Goal: Task Accomplishment & Management: Use online tool/utility

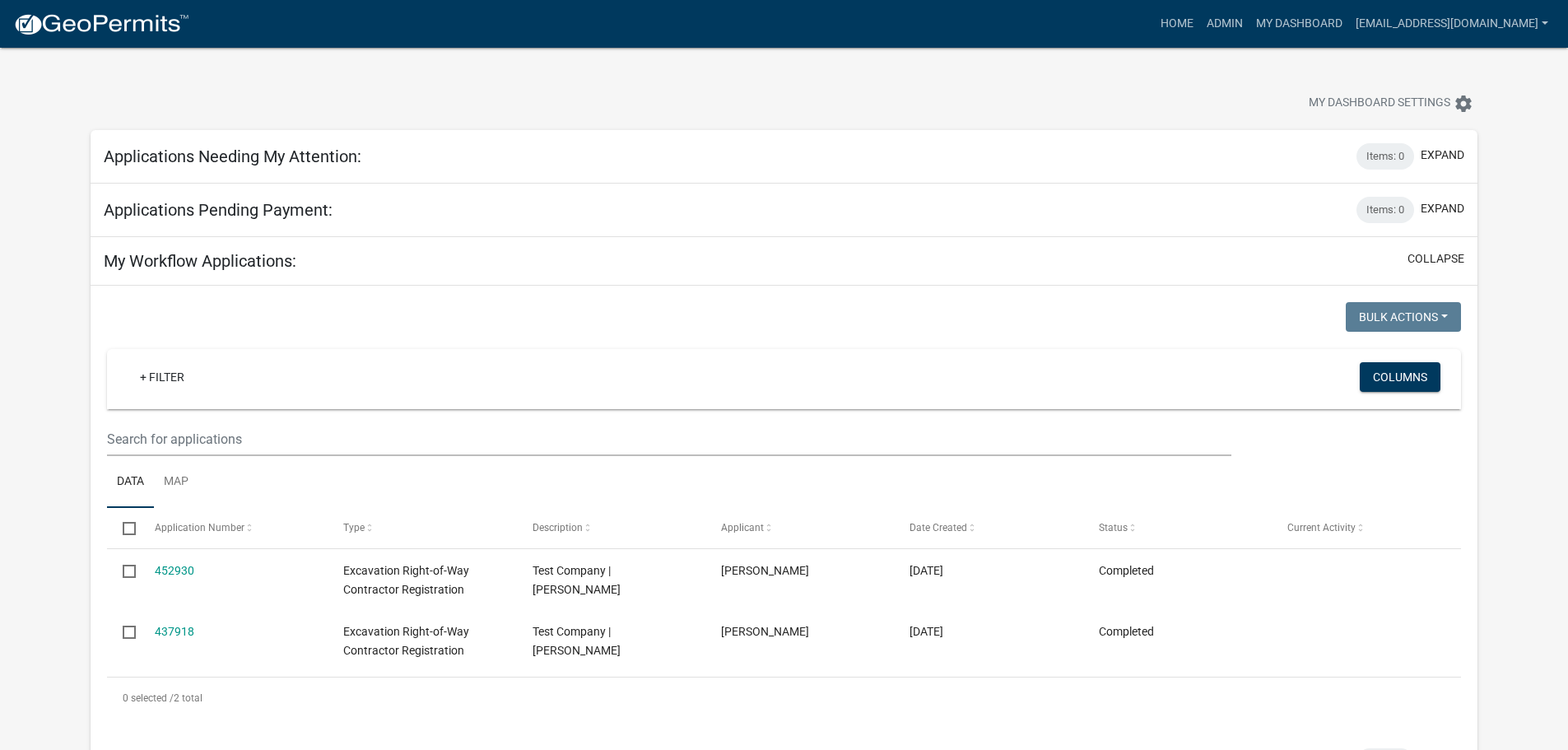
click at [64, 28] on img at bounding box center [102, 25] width 176 height 25
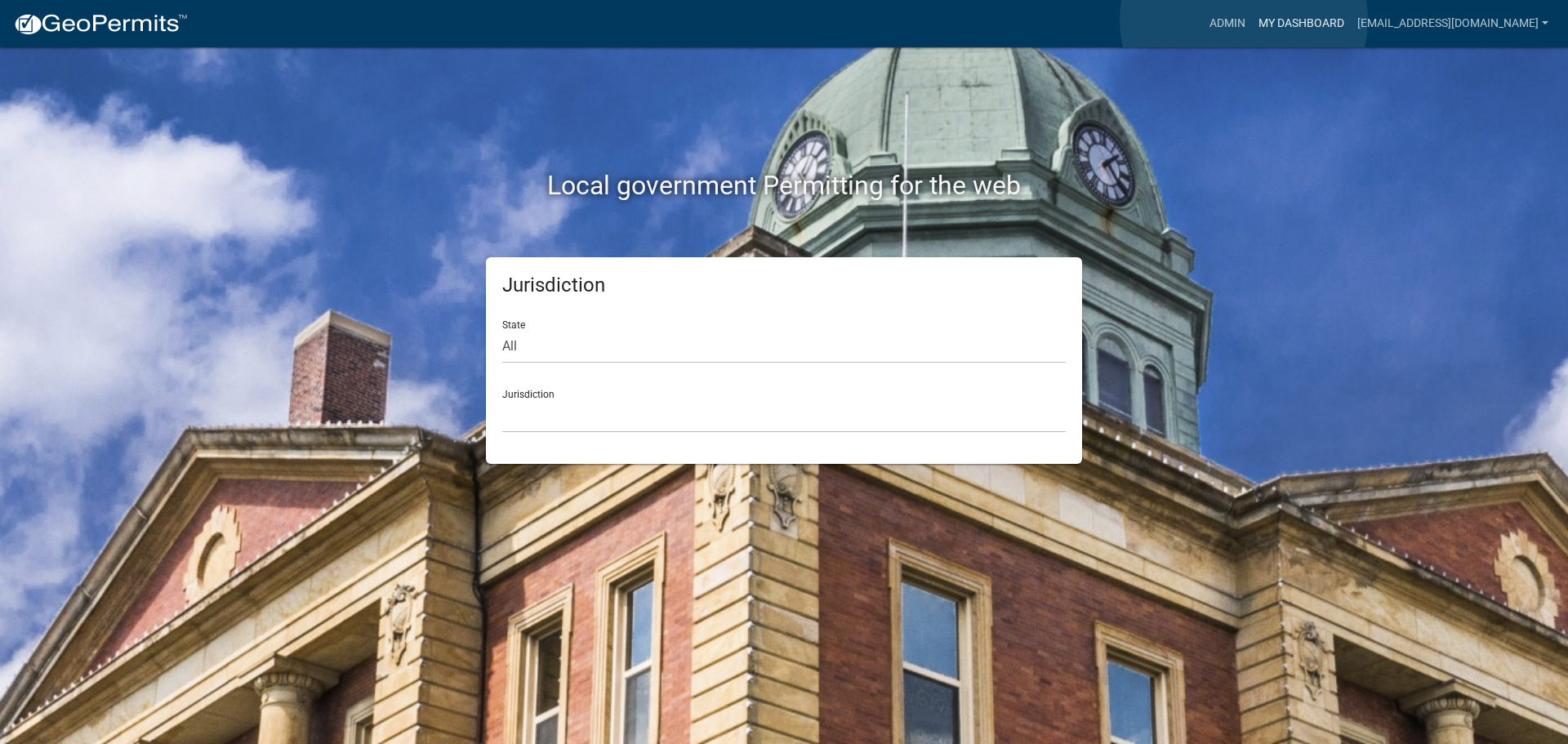
click at [1253, 20] on link "My Dashboard" at bounding box center [1302, 23] width 99 height 31
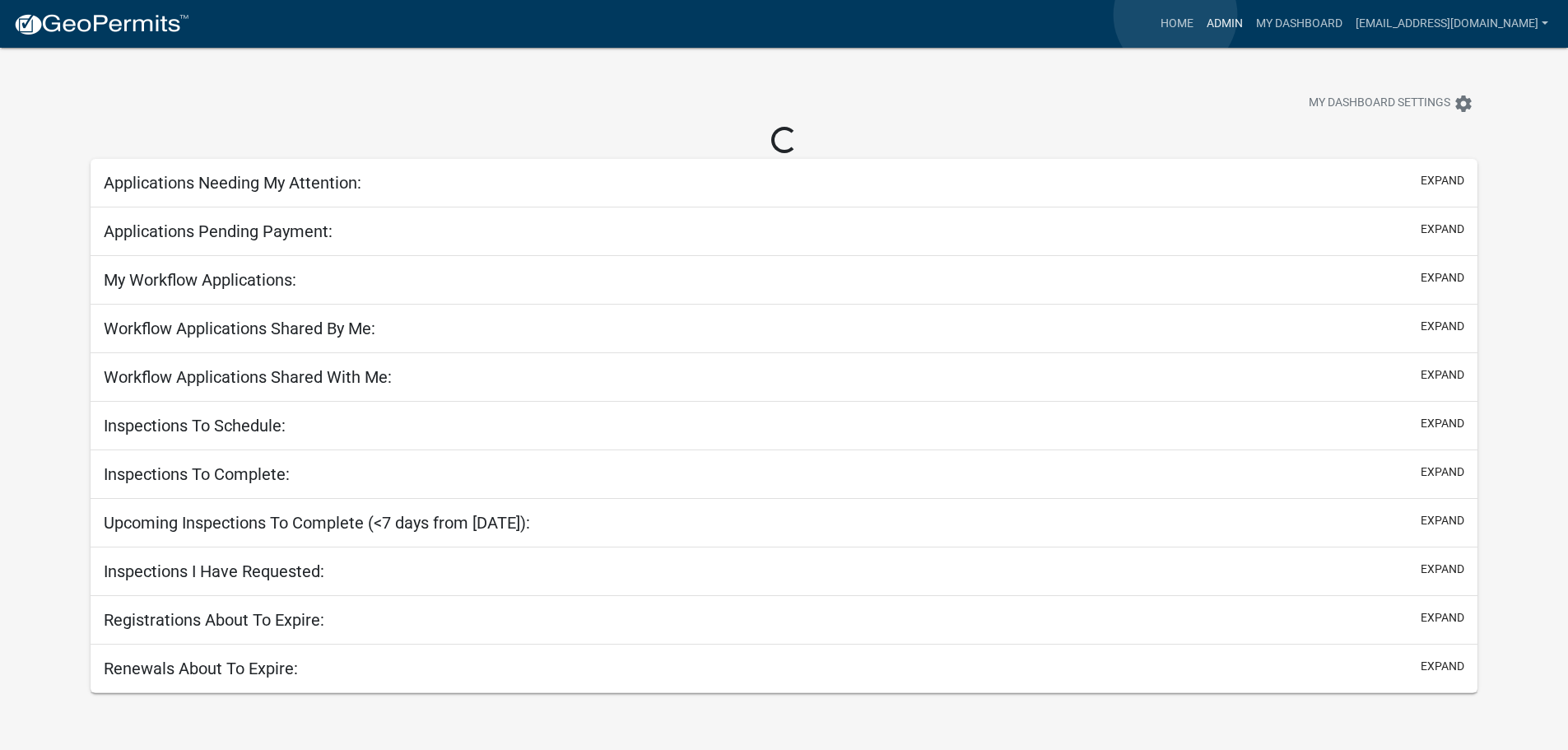
click at [1200, 15] on link "Admin" at bounding box center [1225, 24] width 49 height 31
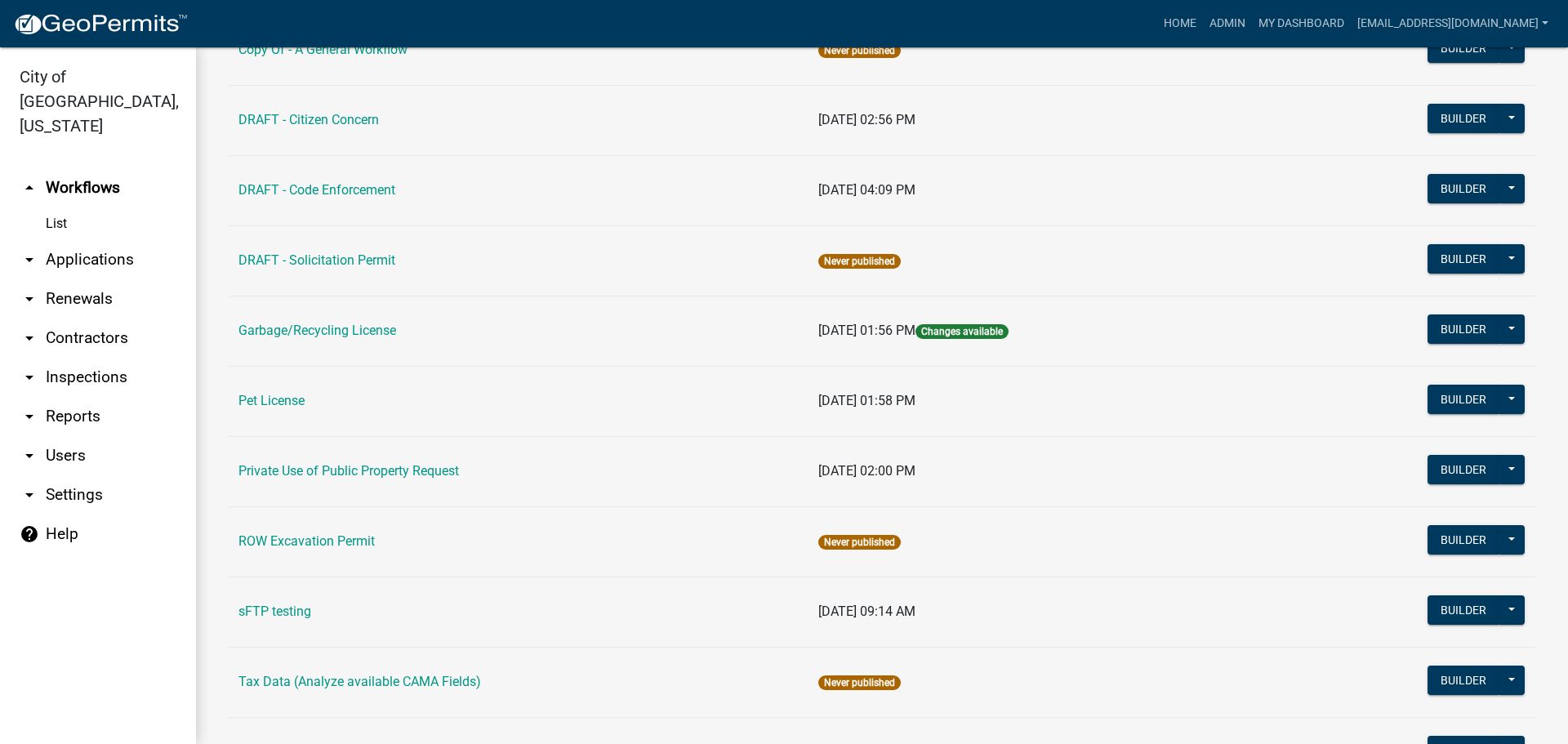
scroll to position [490, 0]
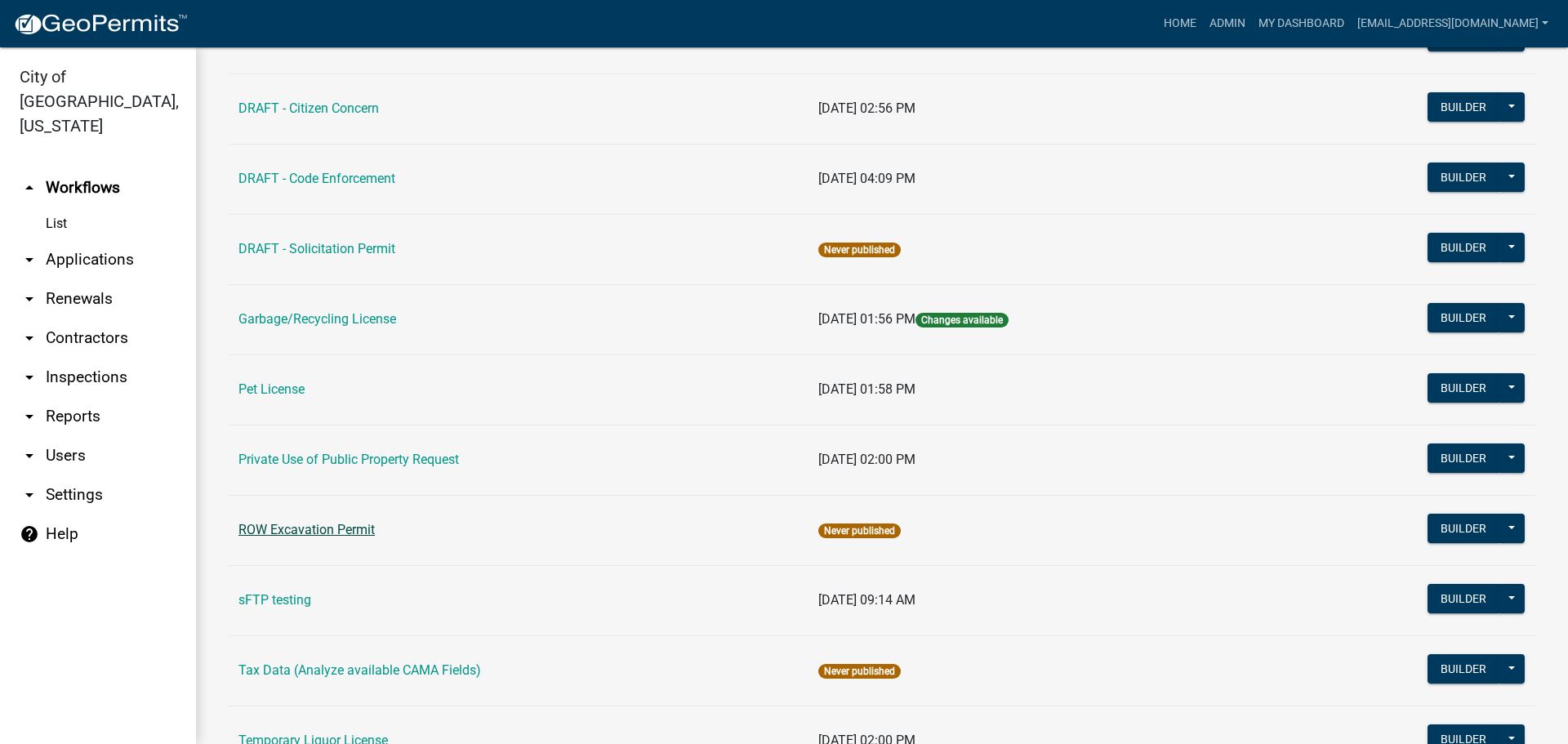
click at [363, 526] on link "ROW Excavation Permit" at bounding box center [306, 529] width 136 height 15
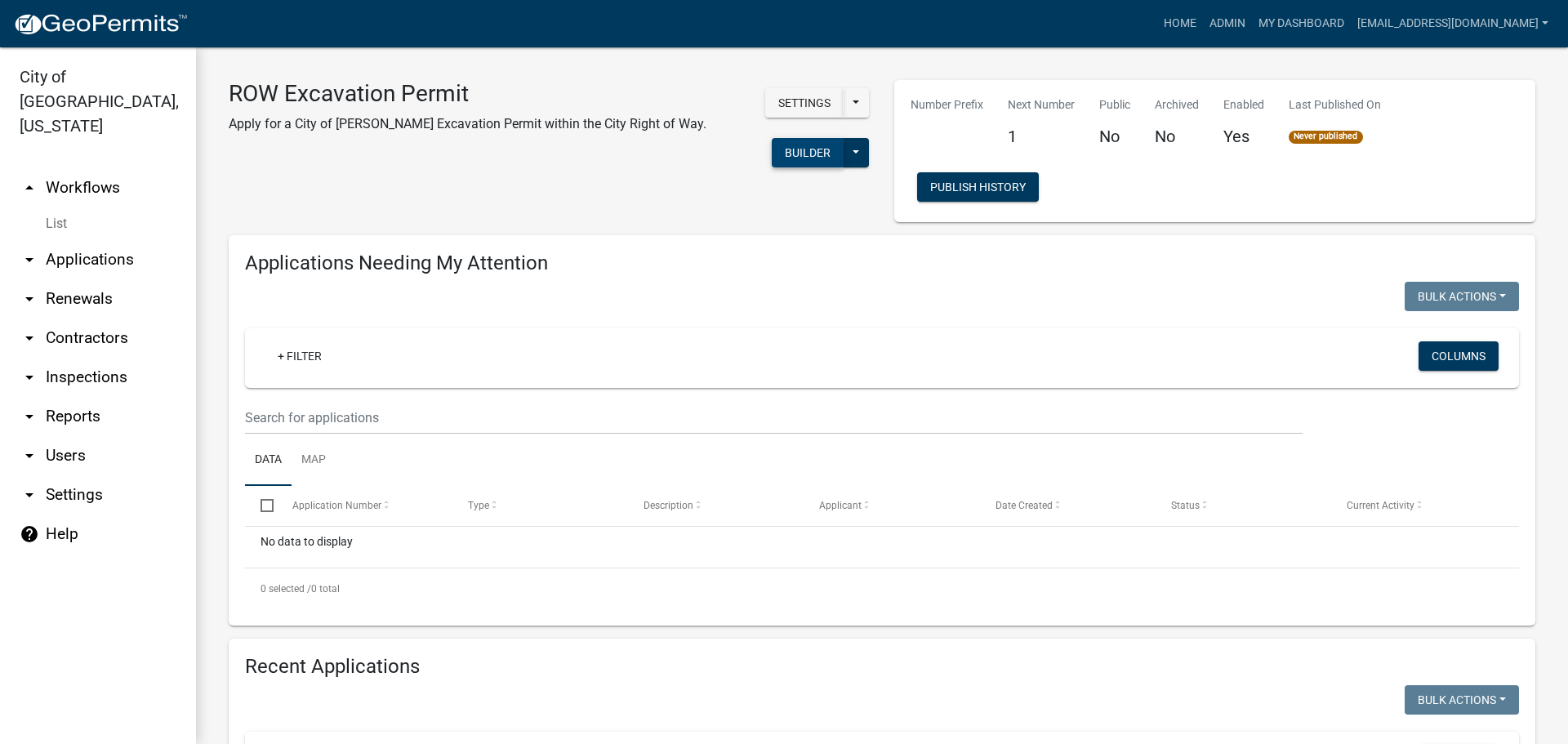
click at [794, 148] on button "Builder" at bounding box center [808, 152] width 72 height 30
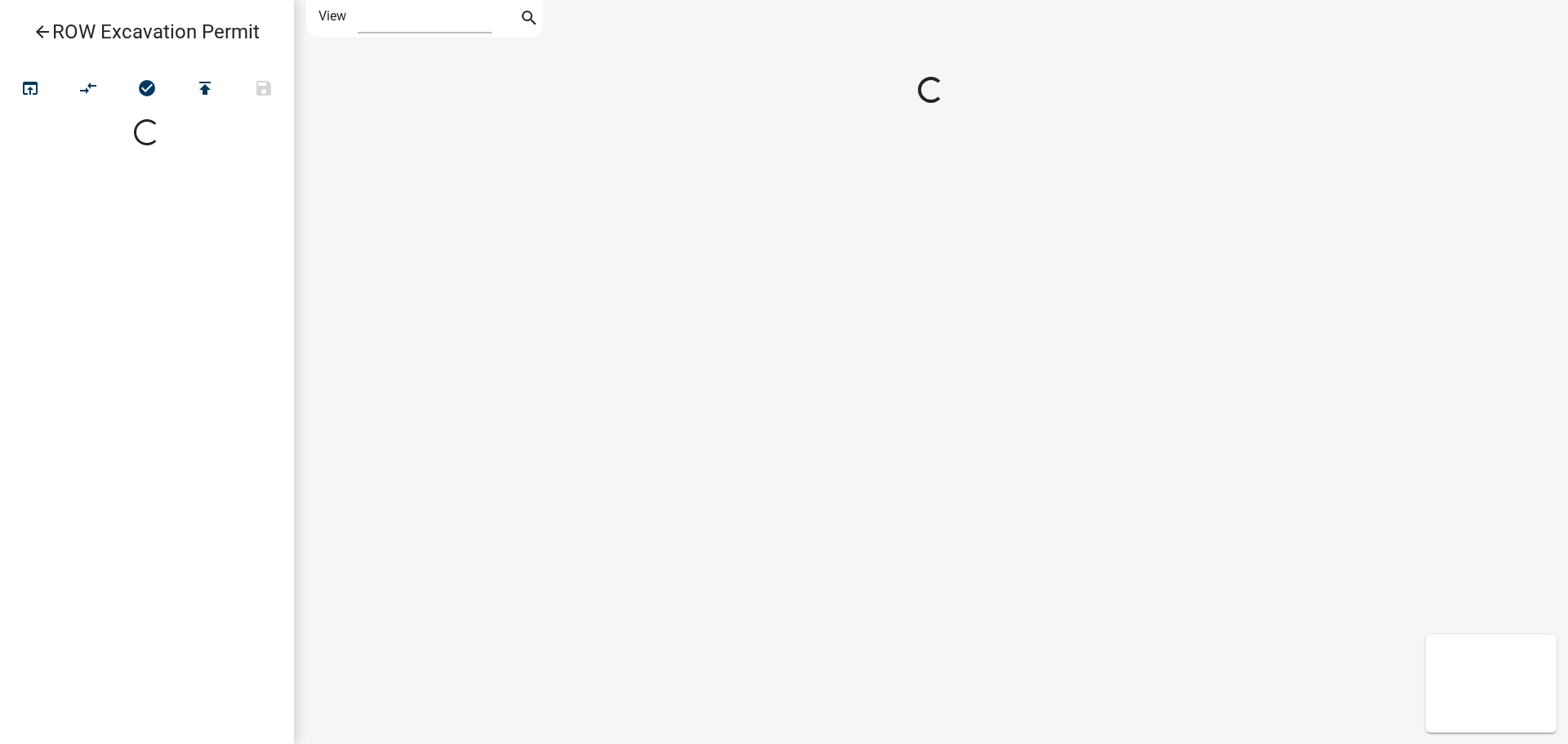
select select "1"
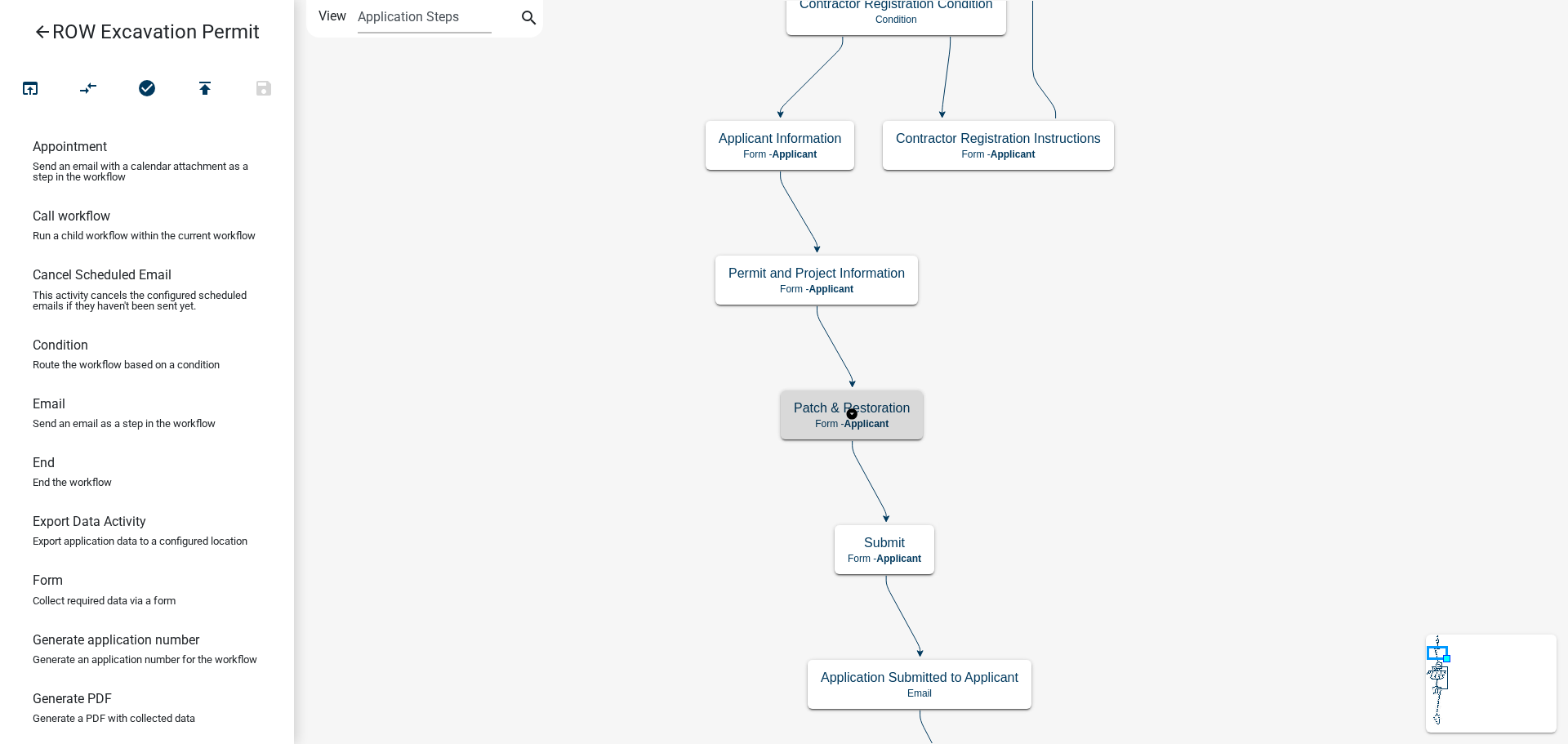
click at [886, 414] on h5 "Patch & Restoration" at bounding box center [852, 407] width 116 height 15
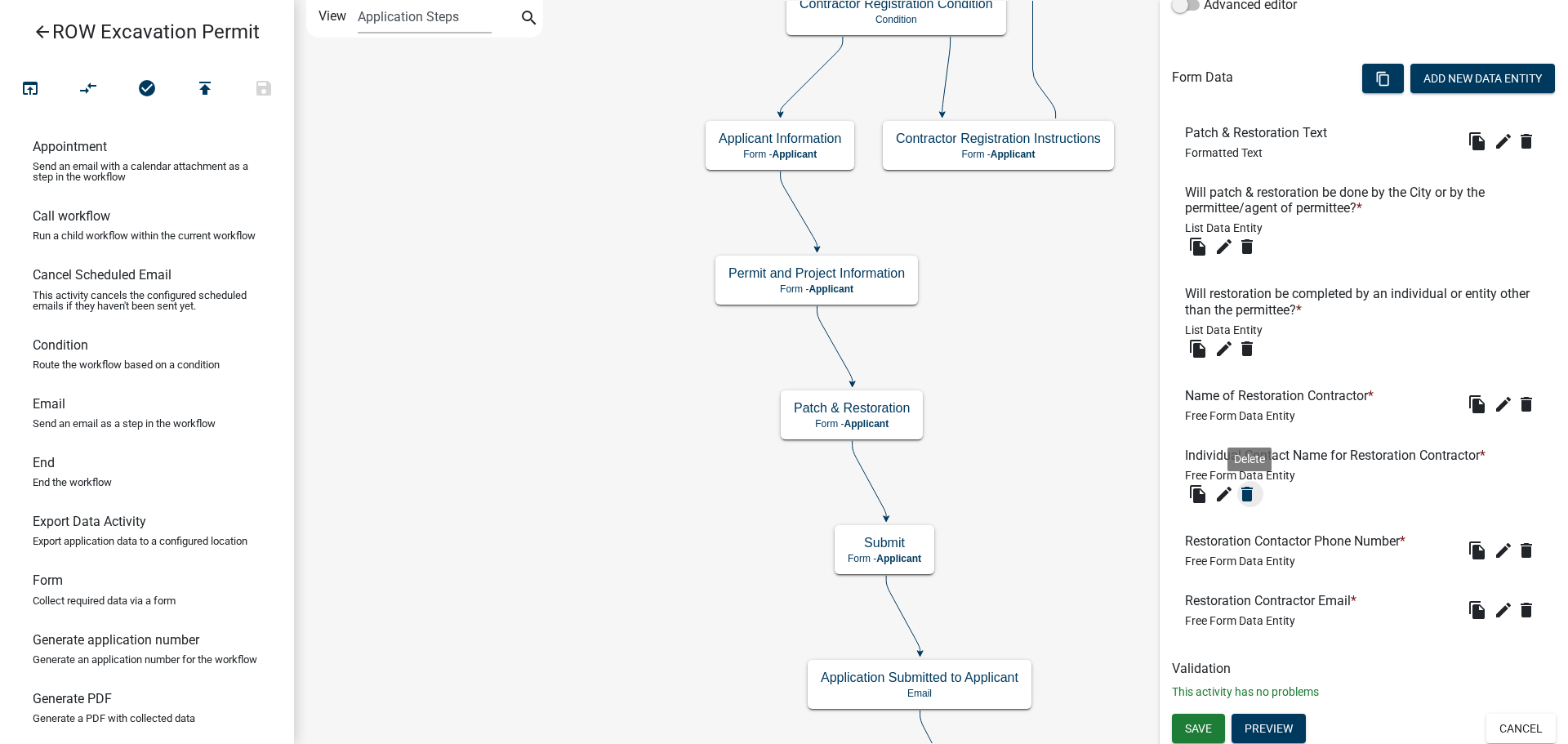
scroll to position [436, 0]
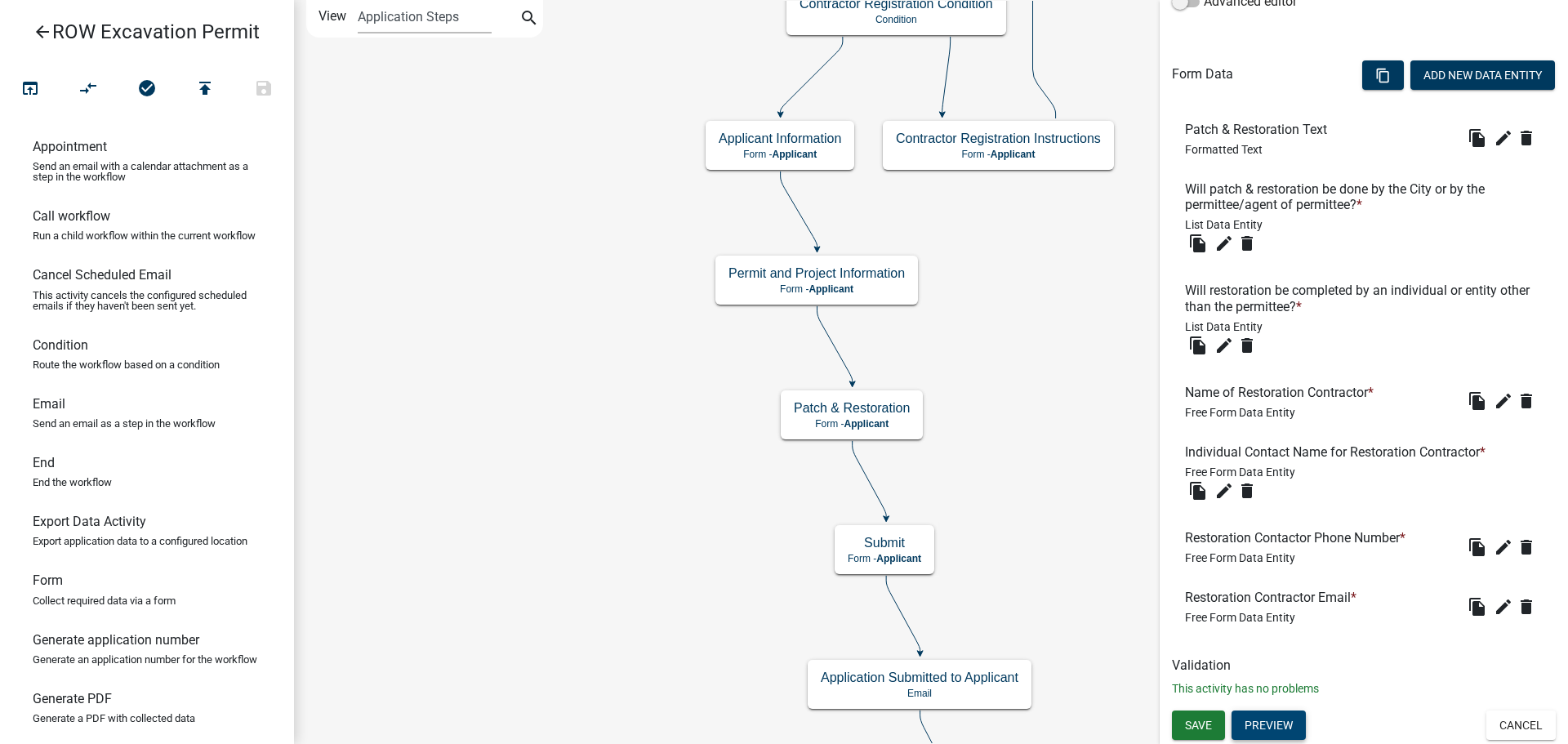
click at [1280, 728] on button "Preview" at bounding box center [1269, 725] width 74 height 30
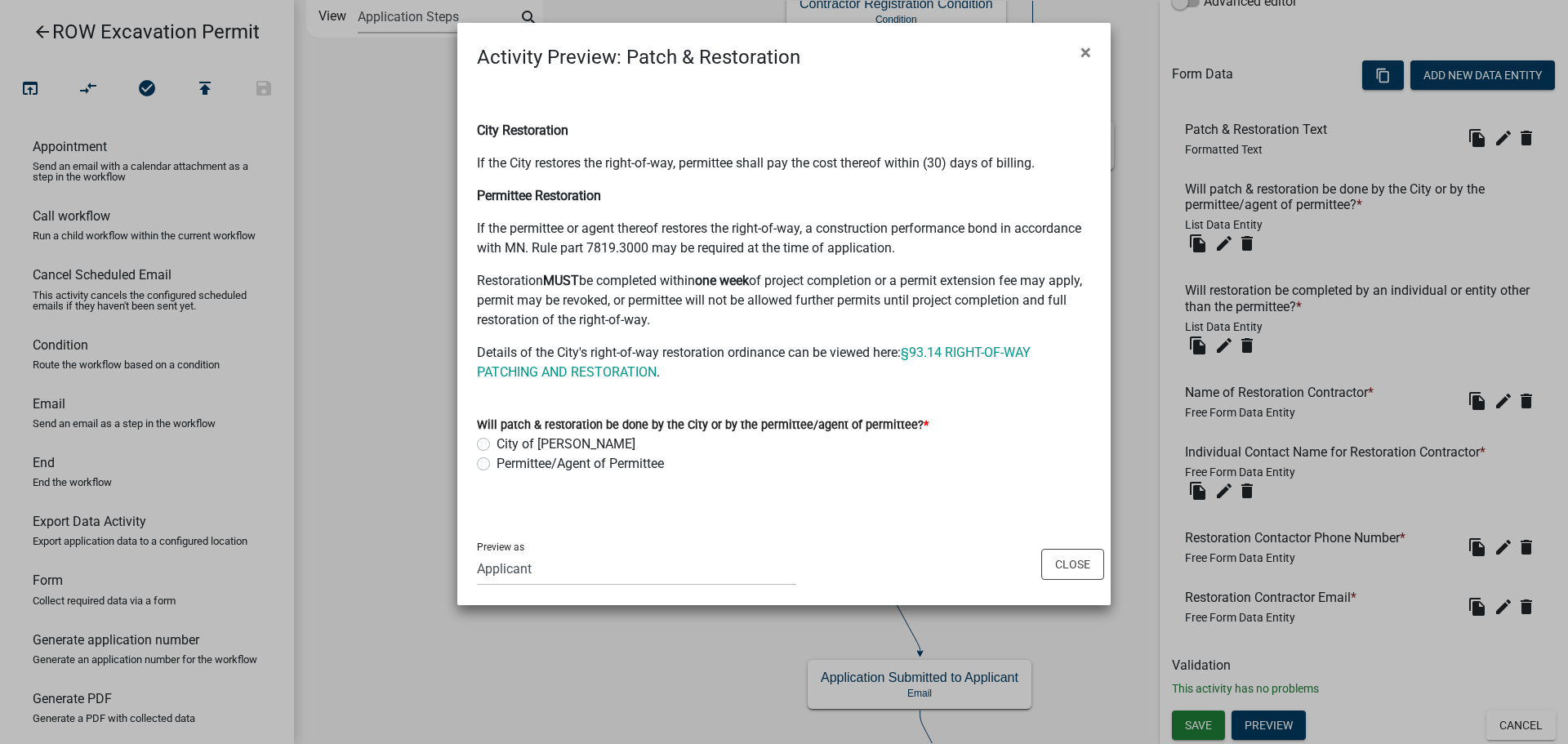
click at [497, 462] on label "Permittee/Agent of Permittee" at bounding box center [580, 464] width 168 height 20
click at [497, 462] on input "Permittee/Agent of Permittee" at bounding box center [502, 459] width 11 height 11
radio input "true"
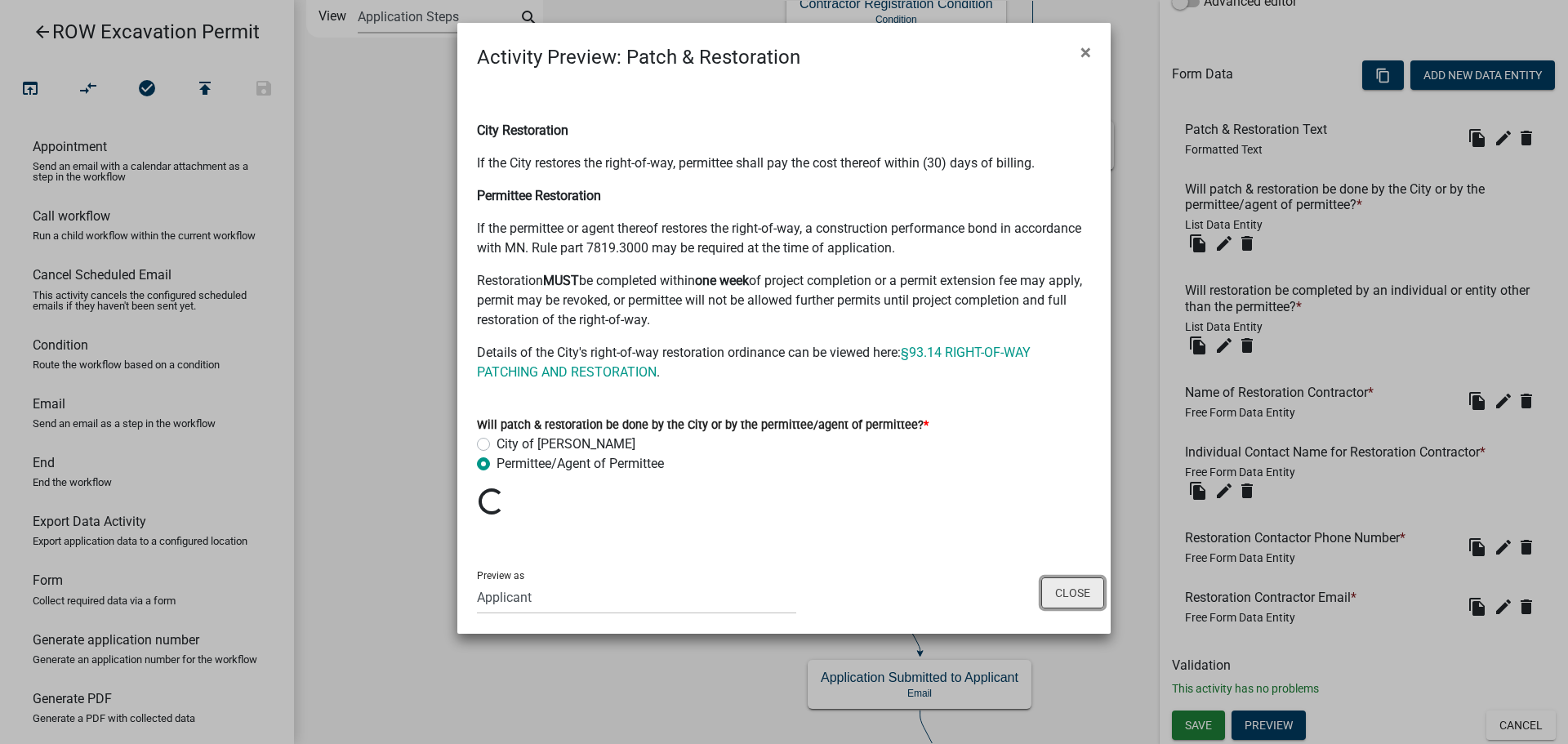
click at [1077, 598] on button "Close" at bounding box center [1073, 593] width 63 height 31
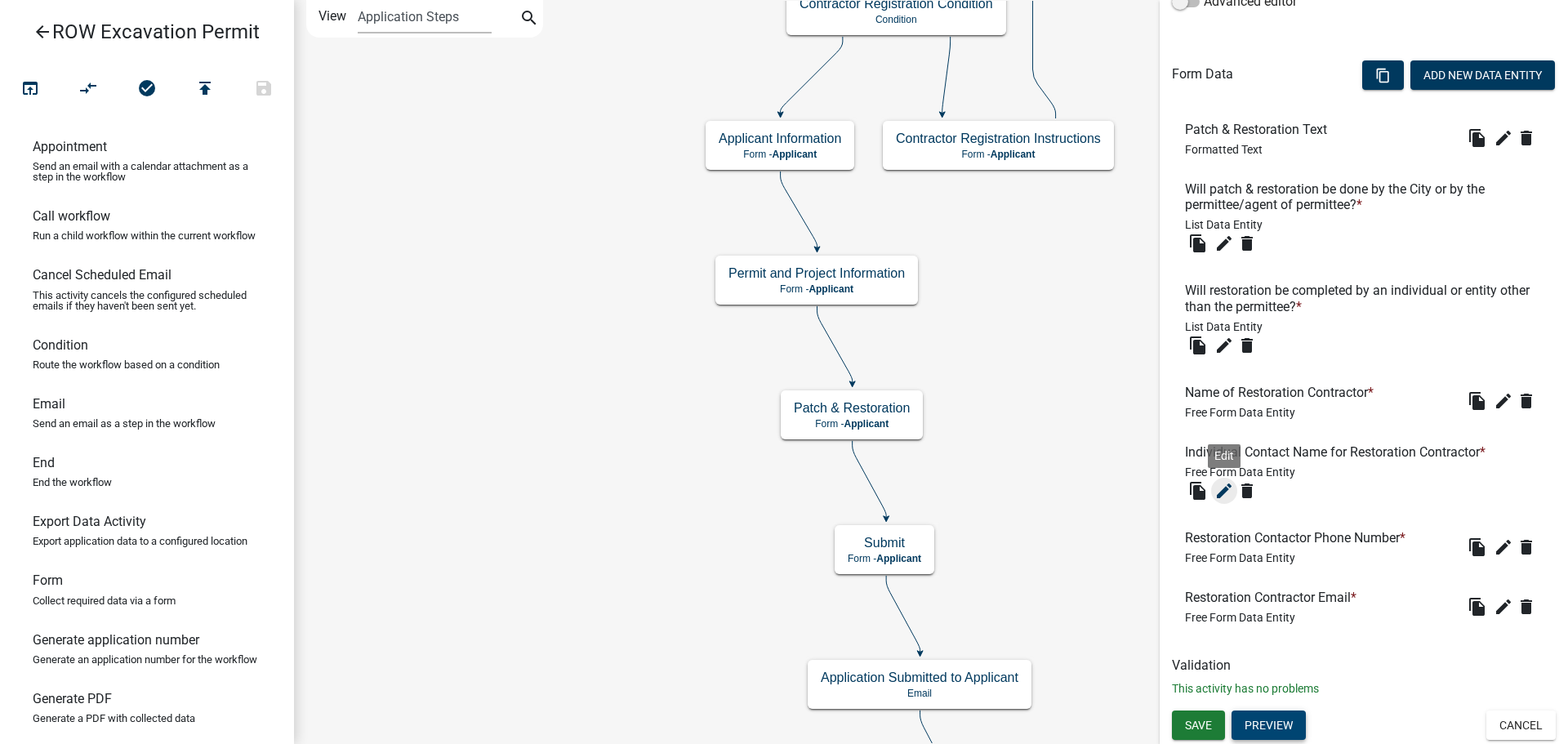
click at [1227, 488] on icon "edit" at bounding box center [1225, 491] width 20 height 20
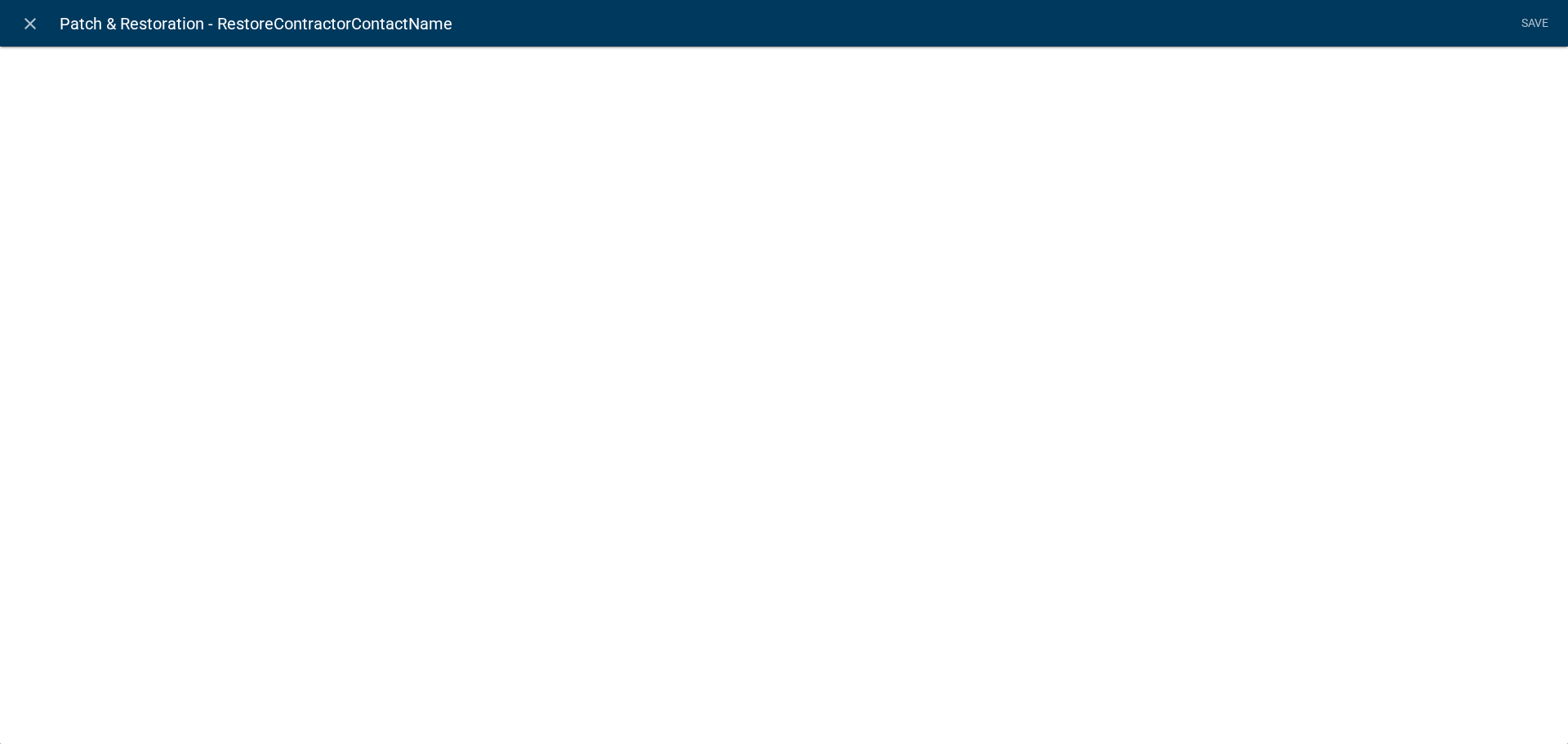
select select
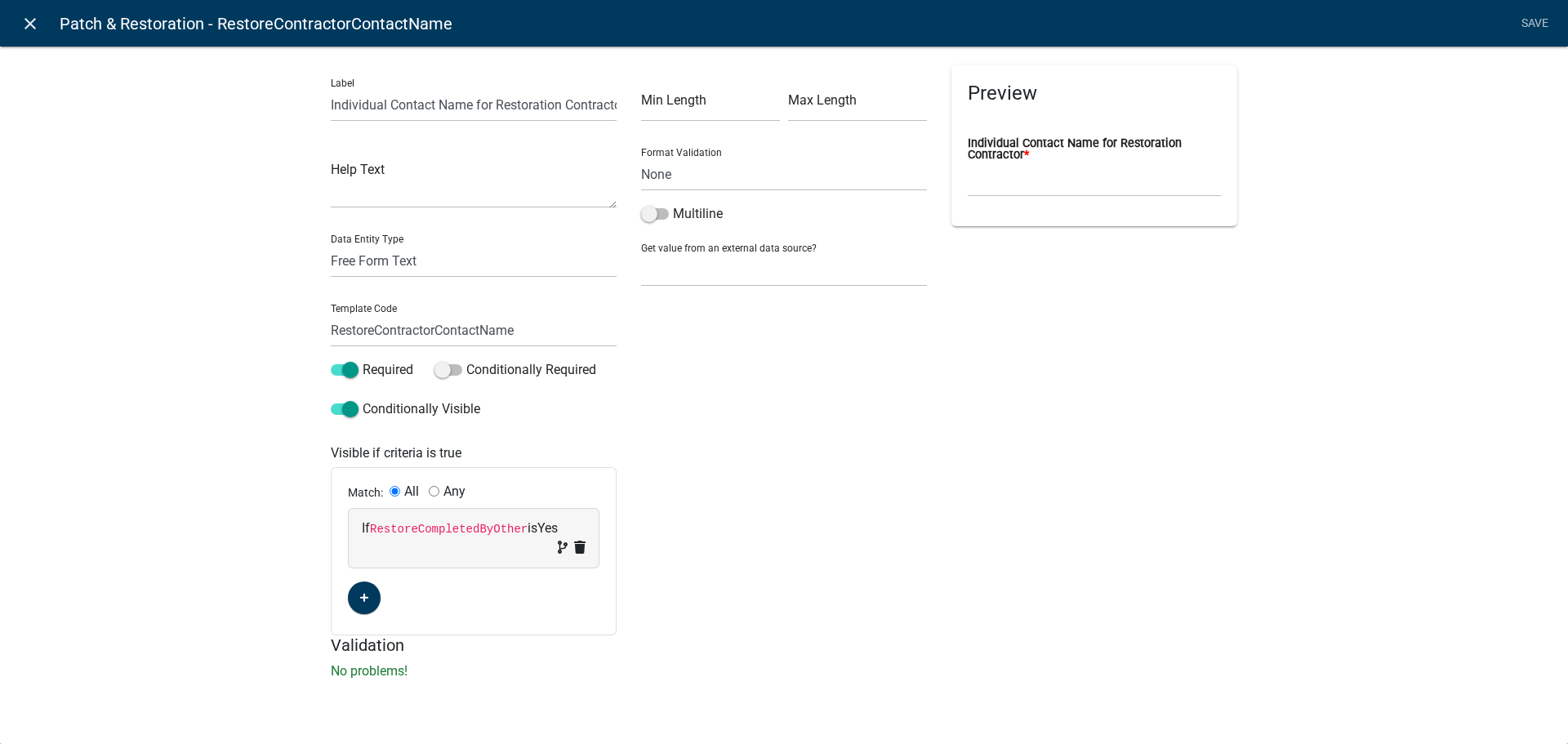
click at [27, 31] on icon "close" at bounding box center [31, 23] width 20 height 20
